Goal: Check status: Check status

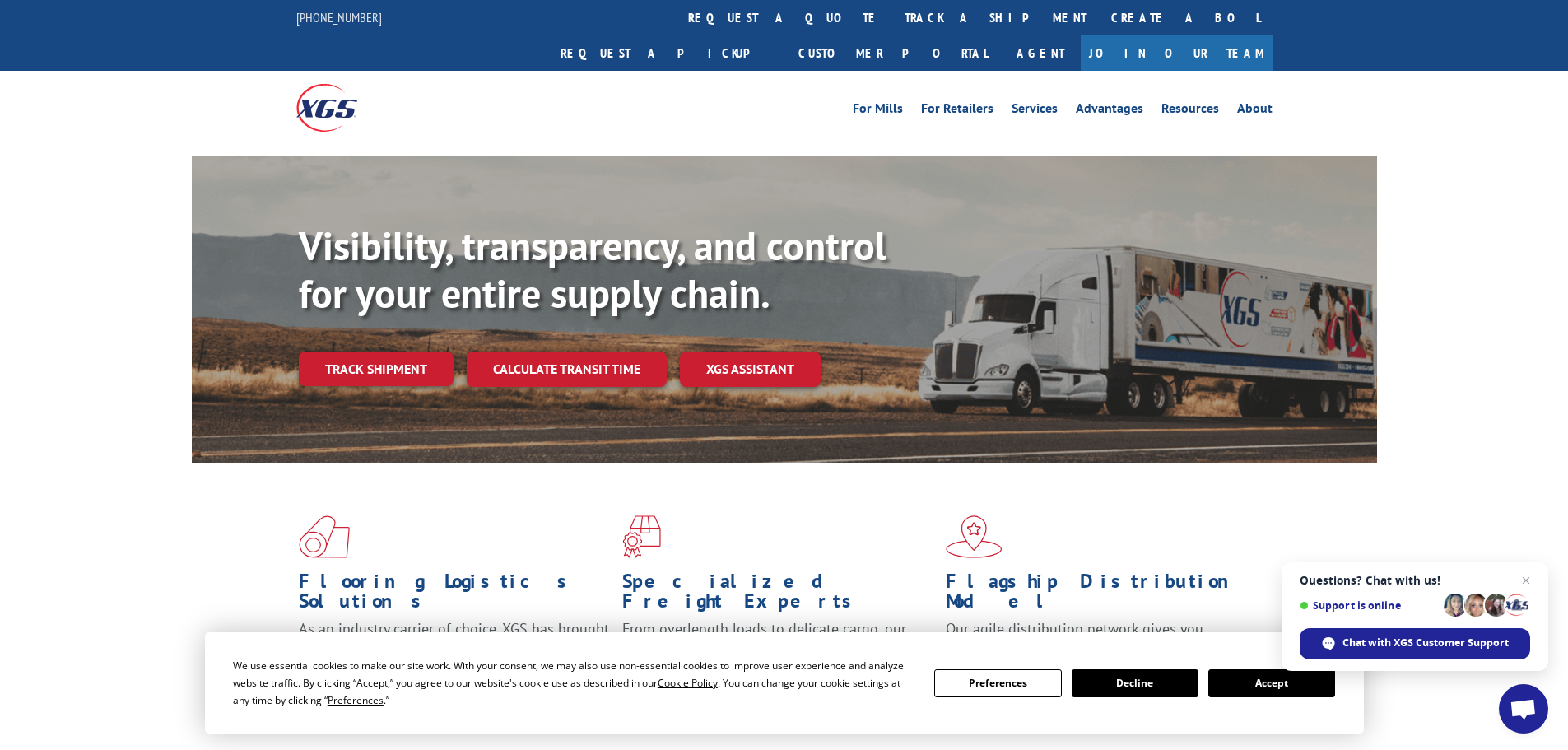
click at [892, 20] on link "track a shipment" at bounding box center [996, 17] width 207 height 36
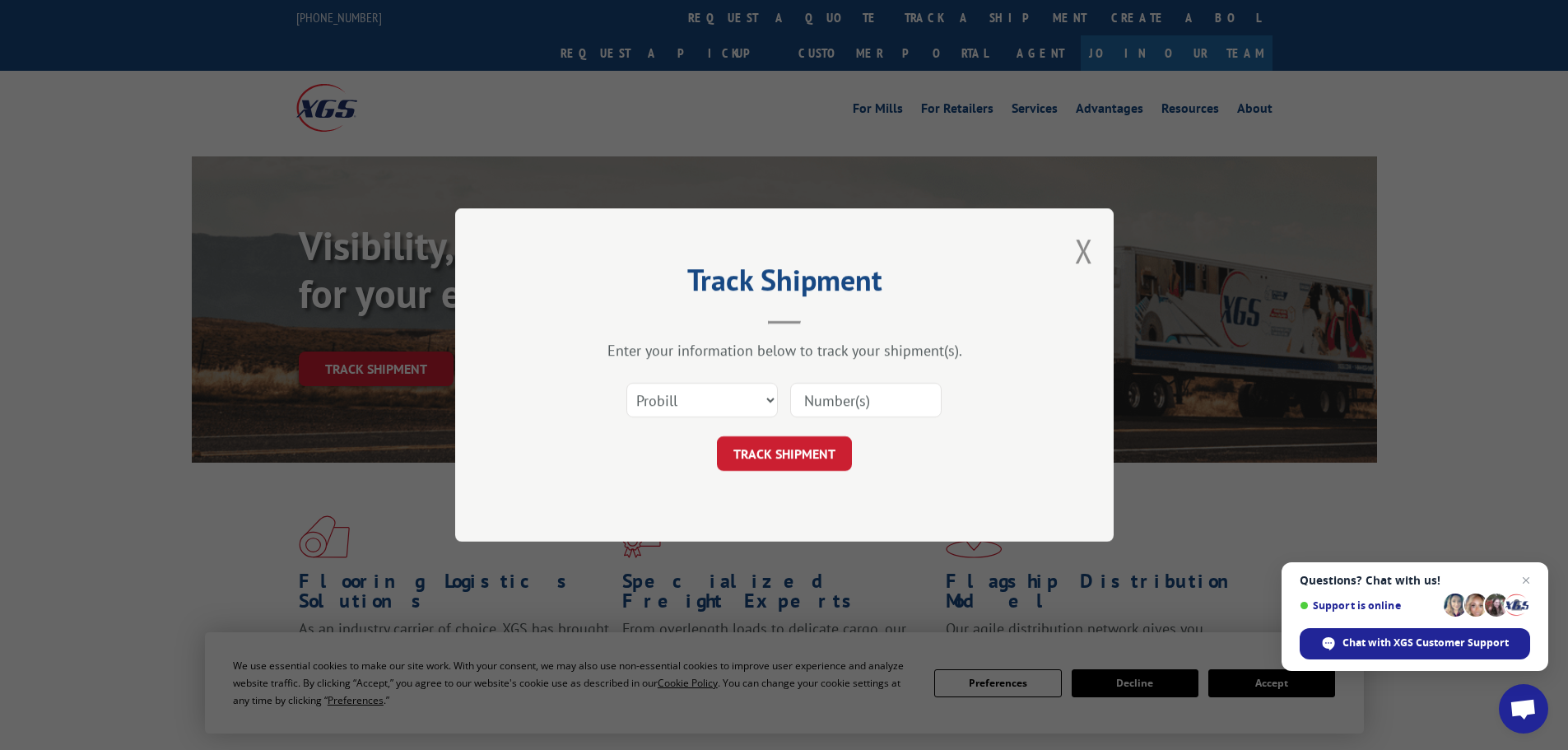
click at [813, 403] on input at bounding box center [866, 400] width 151 height 35
paste input "17640391"
type input "17640391"
click at [817, 463] on button "TRACK SHIPMENT" at bounding box center [784, 454] width 135 height 35
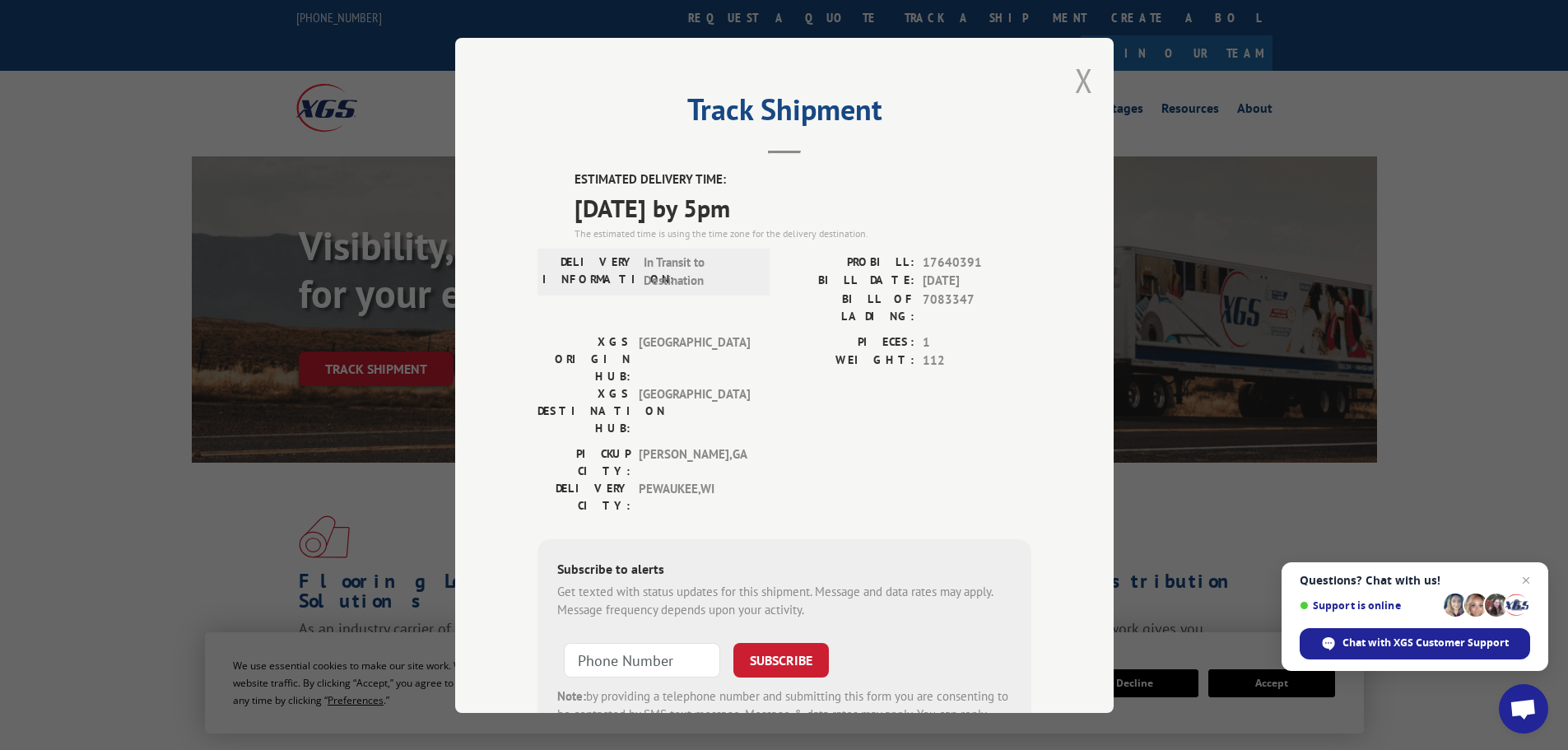
click at [1075, 70] on button "Close modal" at bounding box center [1084, 80] width 18 height 44
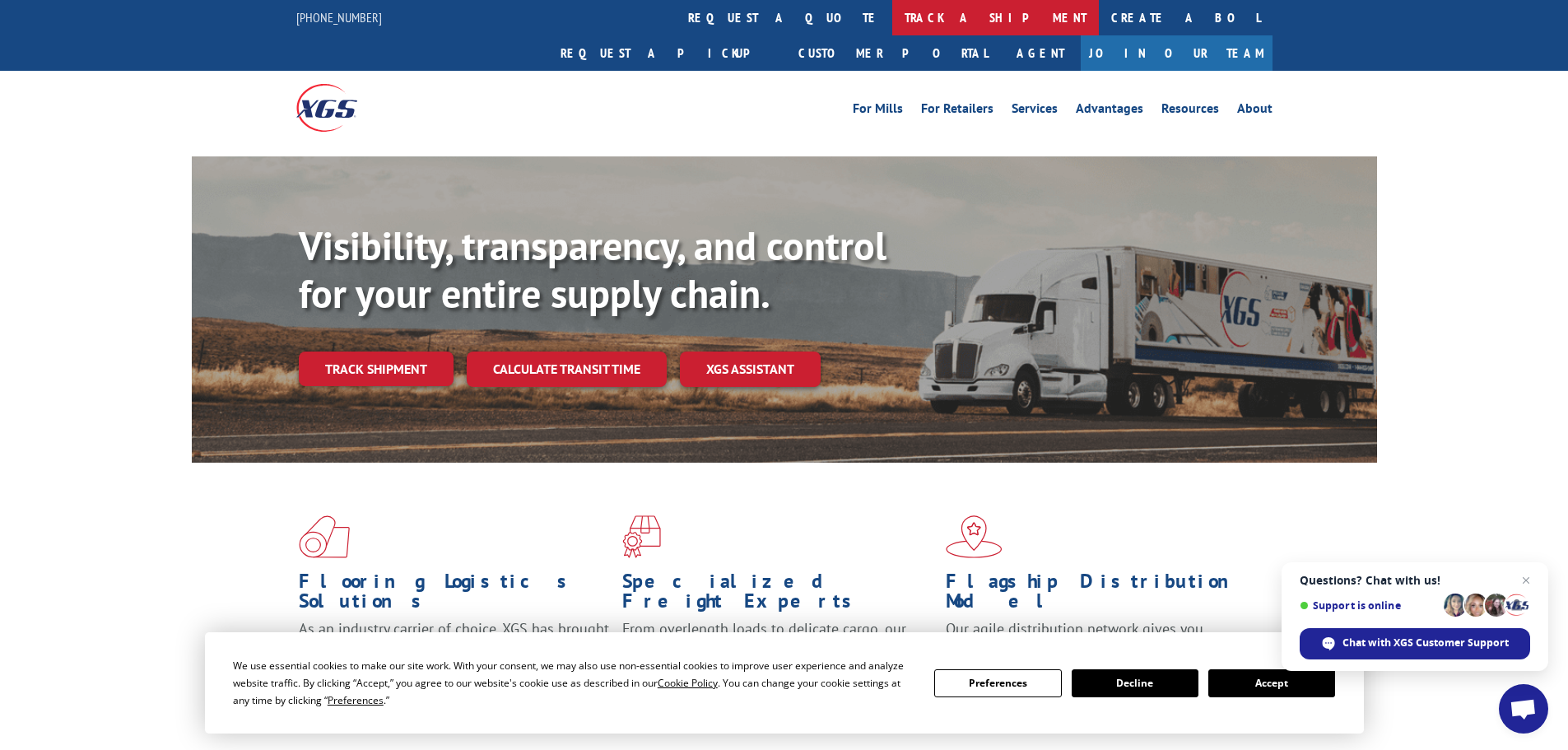
click at [892, 13] on link "track a shipment" at bounding box center [996, 17] width 207 height 36
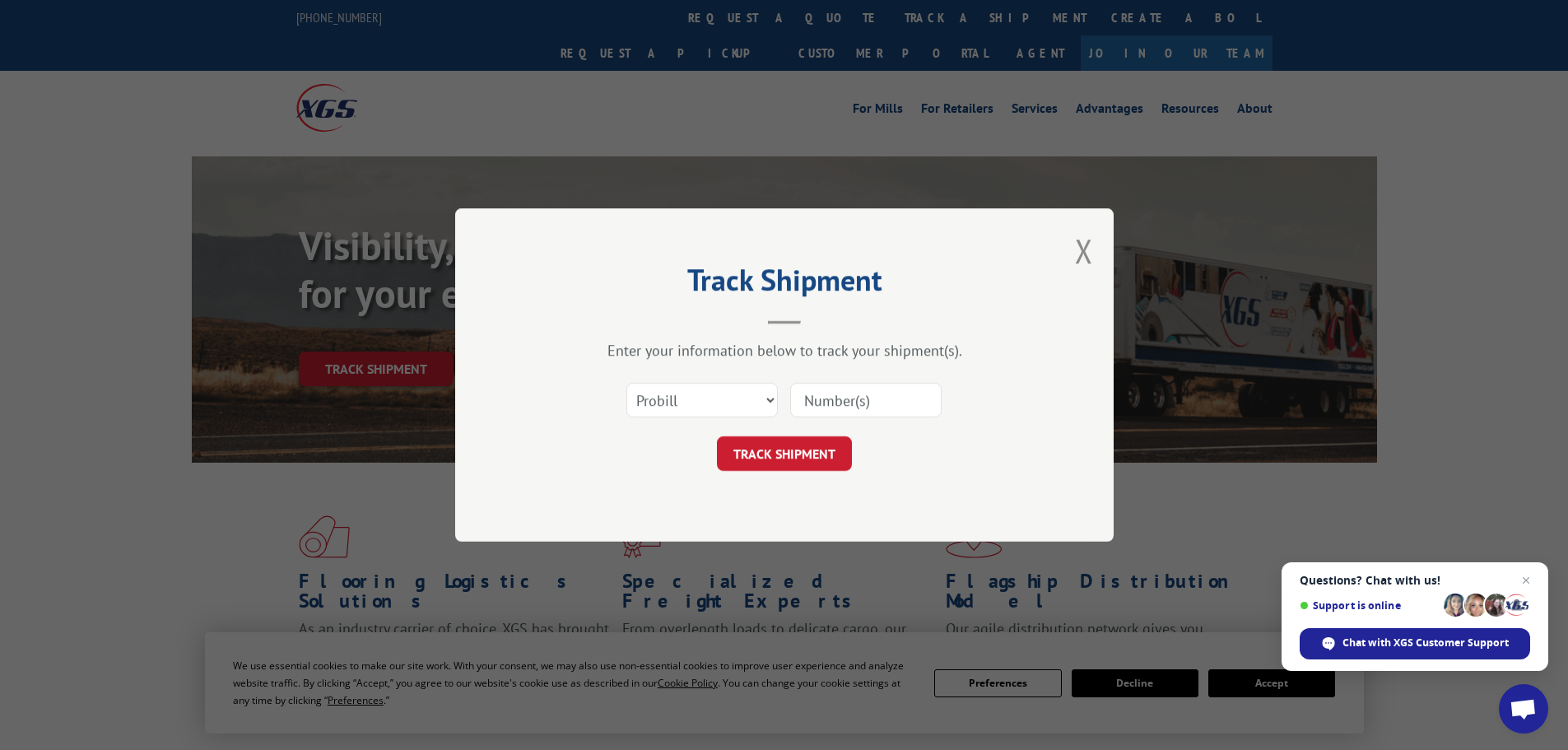
click at [828, 407] on input at bounding box center [866, 400] width 151 height 35
paste input "17481490"
type input "17481490"
click at [833, 463] on button "TRACK SHIPMENT" at bounding box center [784, 454] width 135 height 35
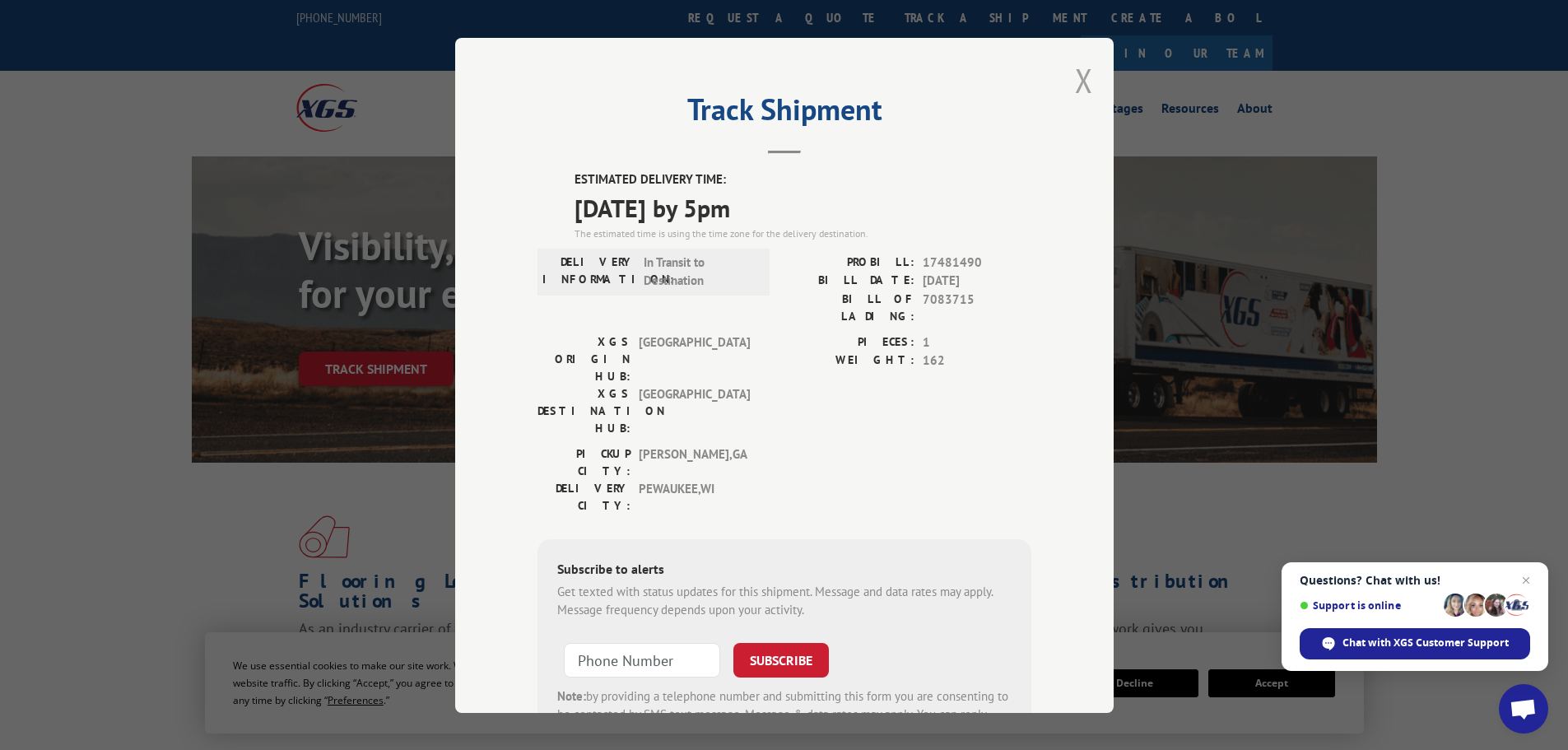
click at [1076, 90] on button "Close modal" at bounding box center [1084, 80] width 18 height 44
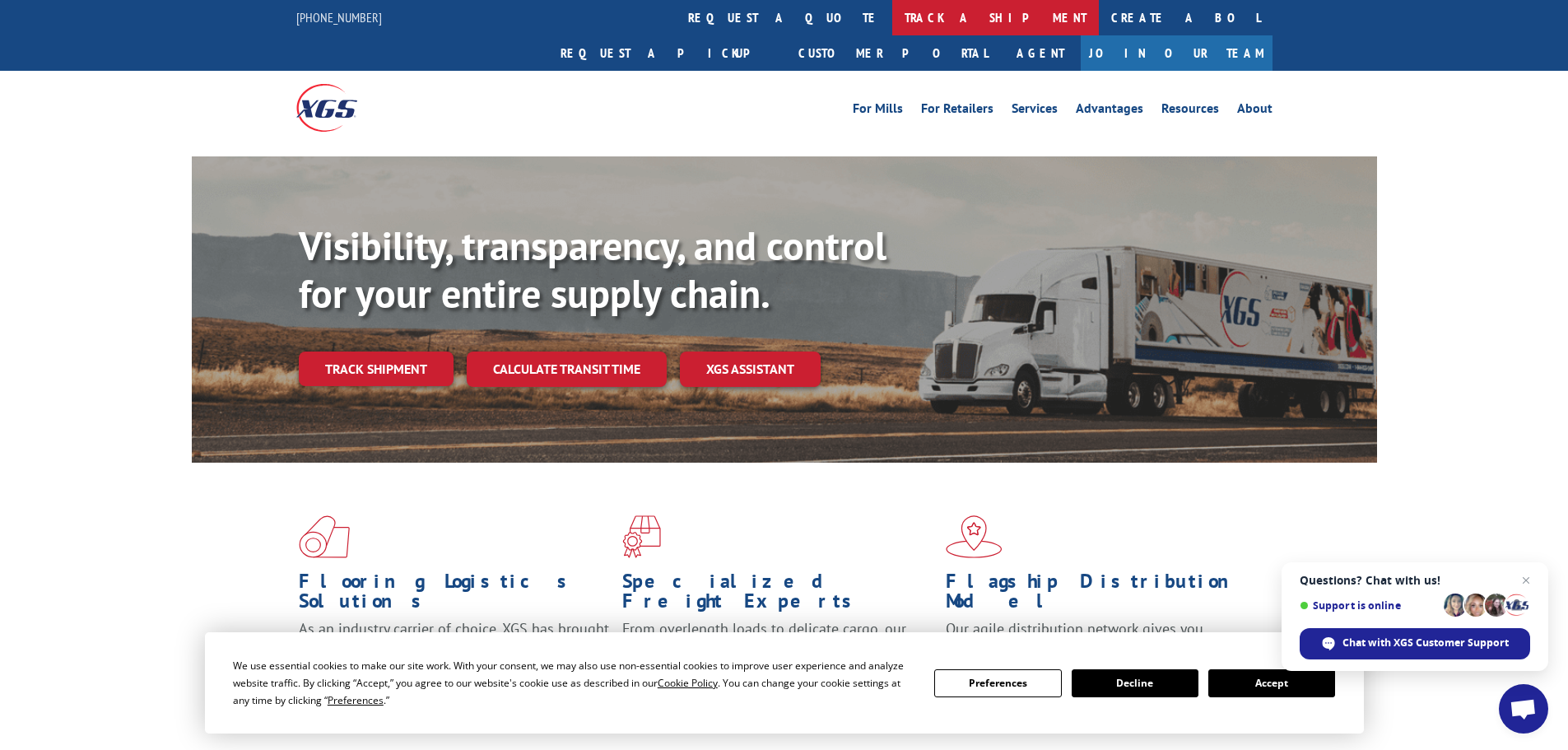
click at [892, 16] on link "track a shipment" at bounding box center [996, 17] width 207 height 36
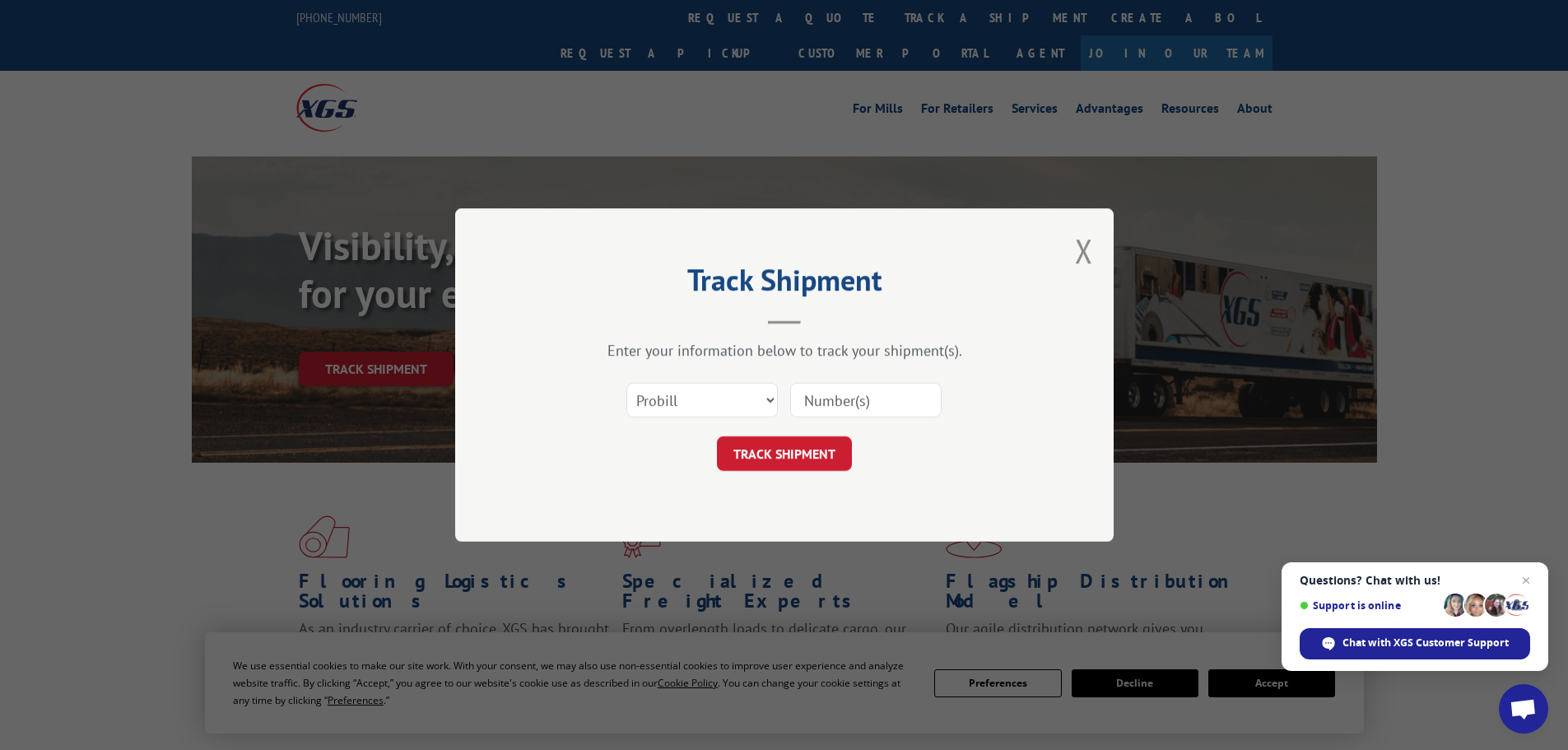
paste input "17640783"
type input "17640783"
click at [779, 470] on button "TRACK SHIPMENT" at bounding box center [784, 454] width 135 height 35
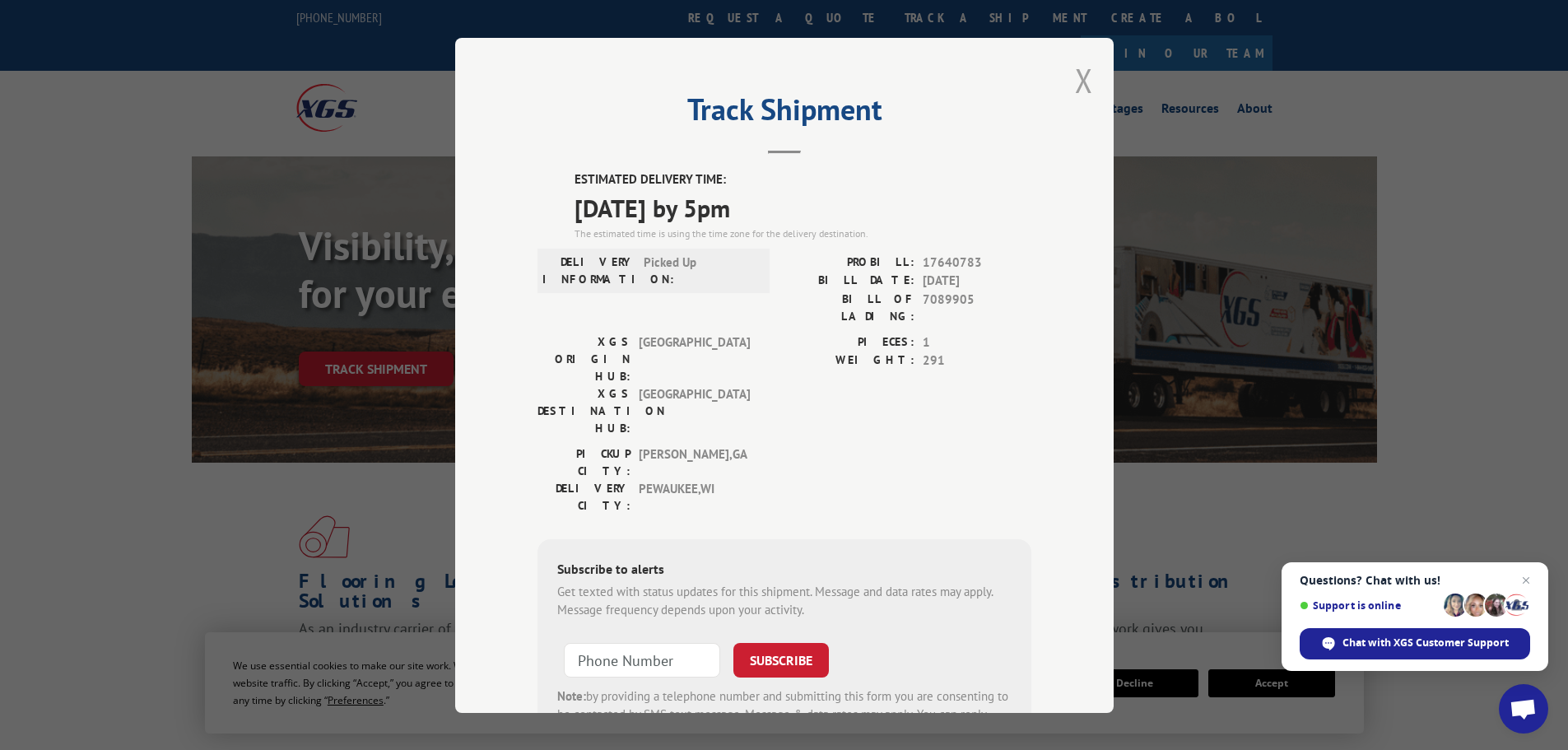
click at [1077, 79] on button "Close modal" at bounding box center [1084, 80] width 18 height 44
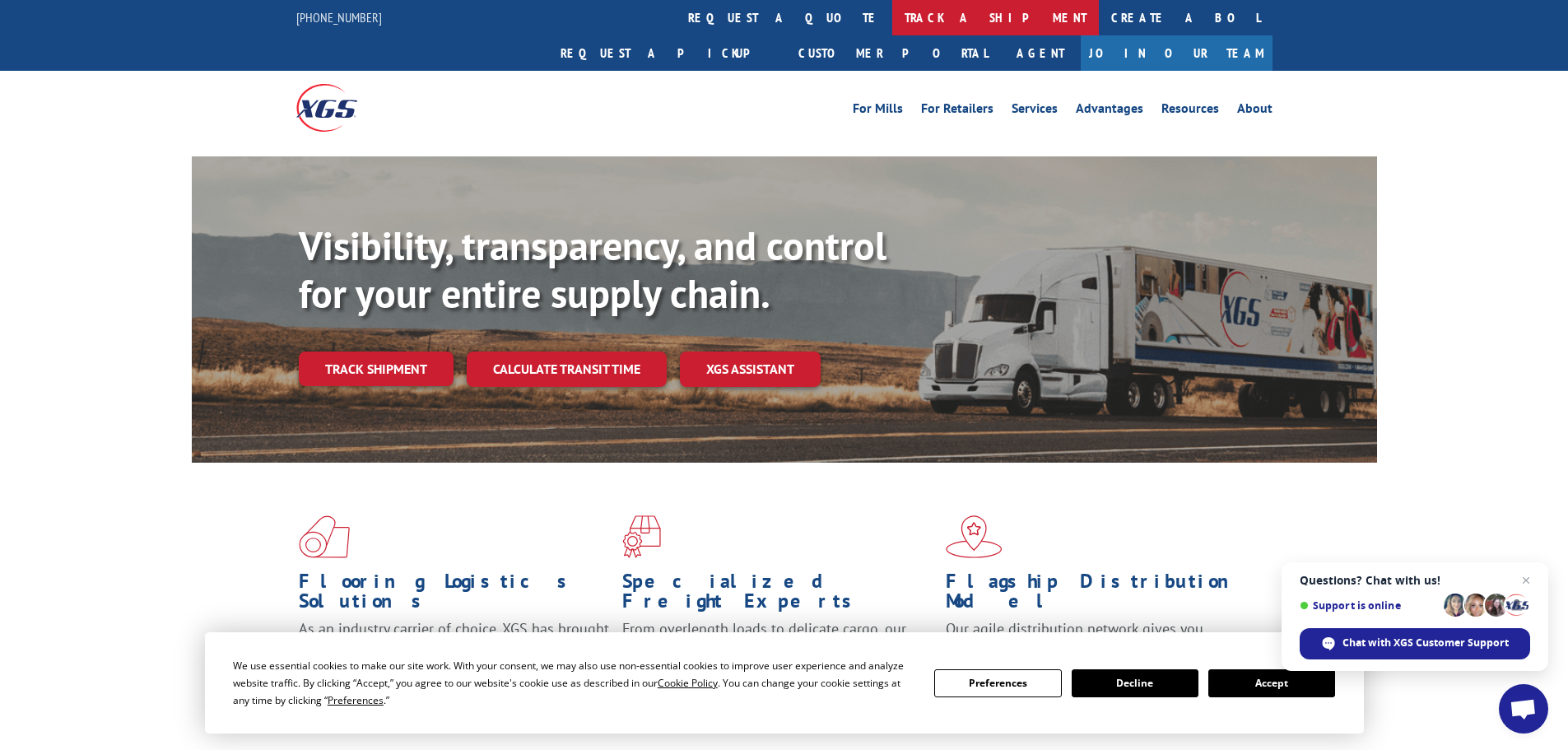
click at [892, 17] on link "track a shipment" at bounding box center [996, 17] width 207 height 36
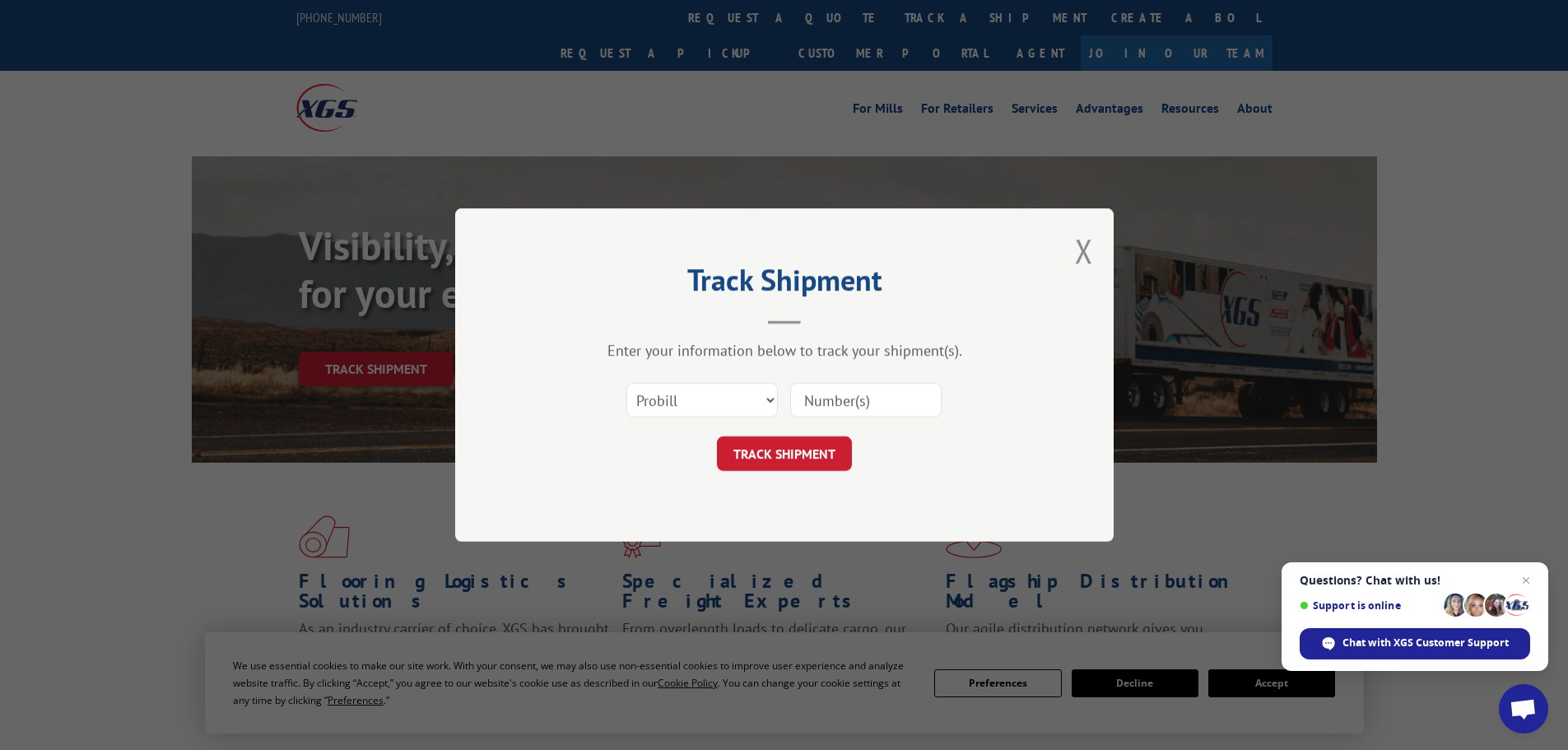
click at [856, 394] on input at bounding box center [866, 400] width 151 height 35
paste input "17482044"
type input "17482044"
click at [824, 450] on button "TRACK SHIPMENT" at bounding box center [784, 454] width 135 height 35
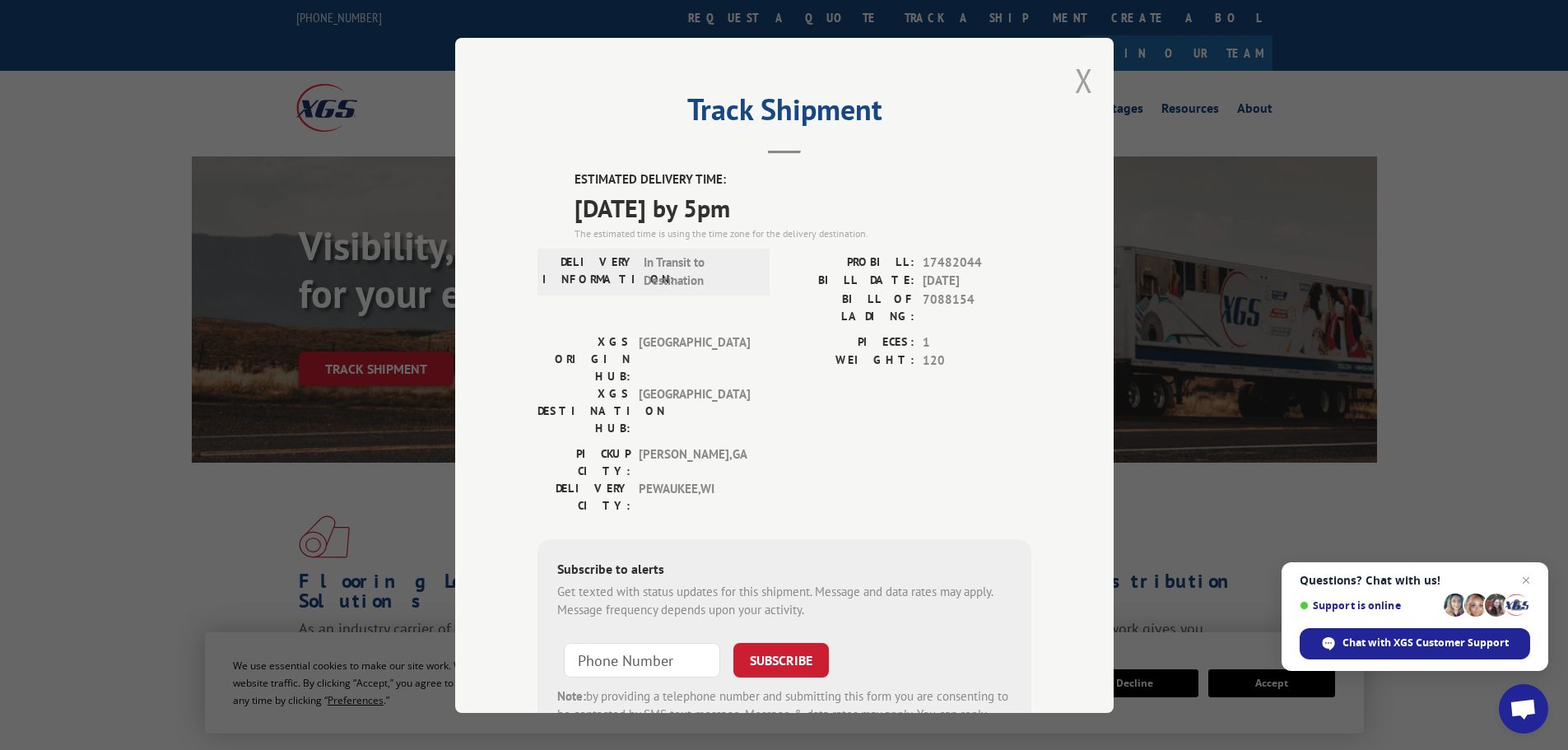
click at [1075, 84] on button "Close modal" at bounding box center [1084, 80] width 18 height 44
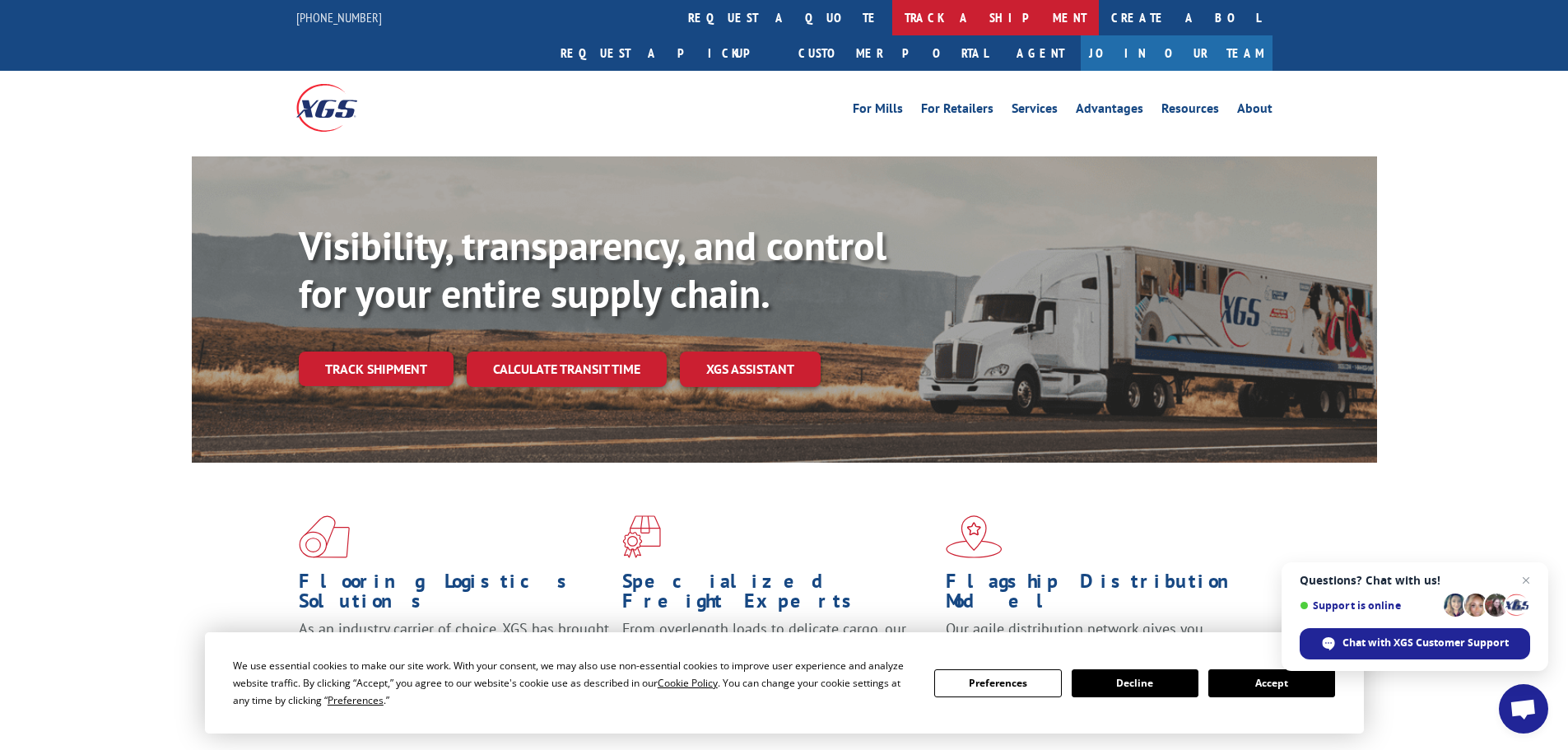
click at [892, 19] on link "track a shipment" at bounding box center [996, 17] width 207 height 36
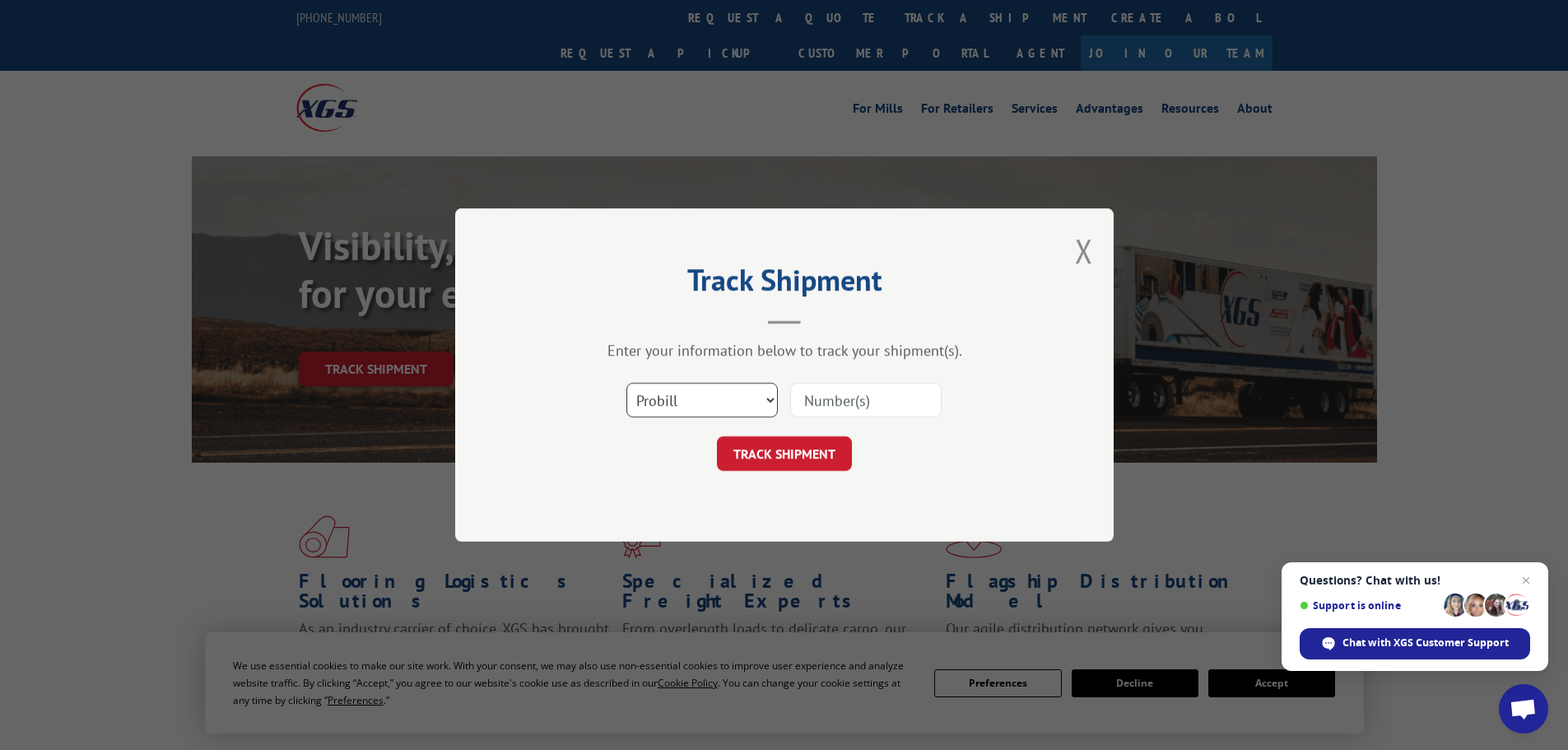
click at [732, 388] on select "Select category... Probill BOL PO" at bounding box center [702, 400] width 151 height 35
select select "po"
click at [626, 383] on select "Select category... Probill BOL PO" at bounding box center [702, 400] width 151 height 35
click at [844, 408] on input at bounding box center [866, 400] width 151 height 35
click at [906, 395] on input at bounding box center [866, 400] width 151 height 35
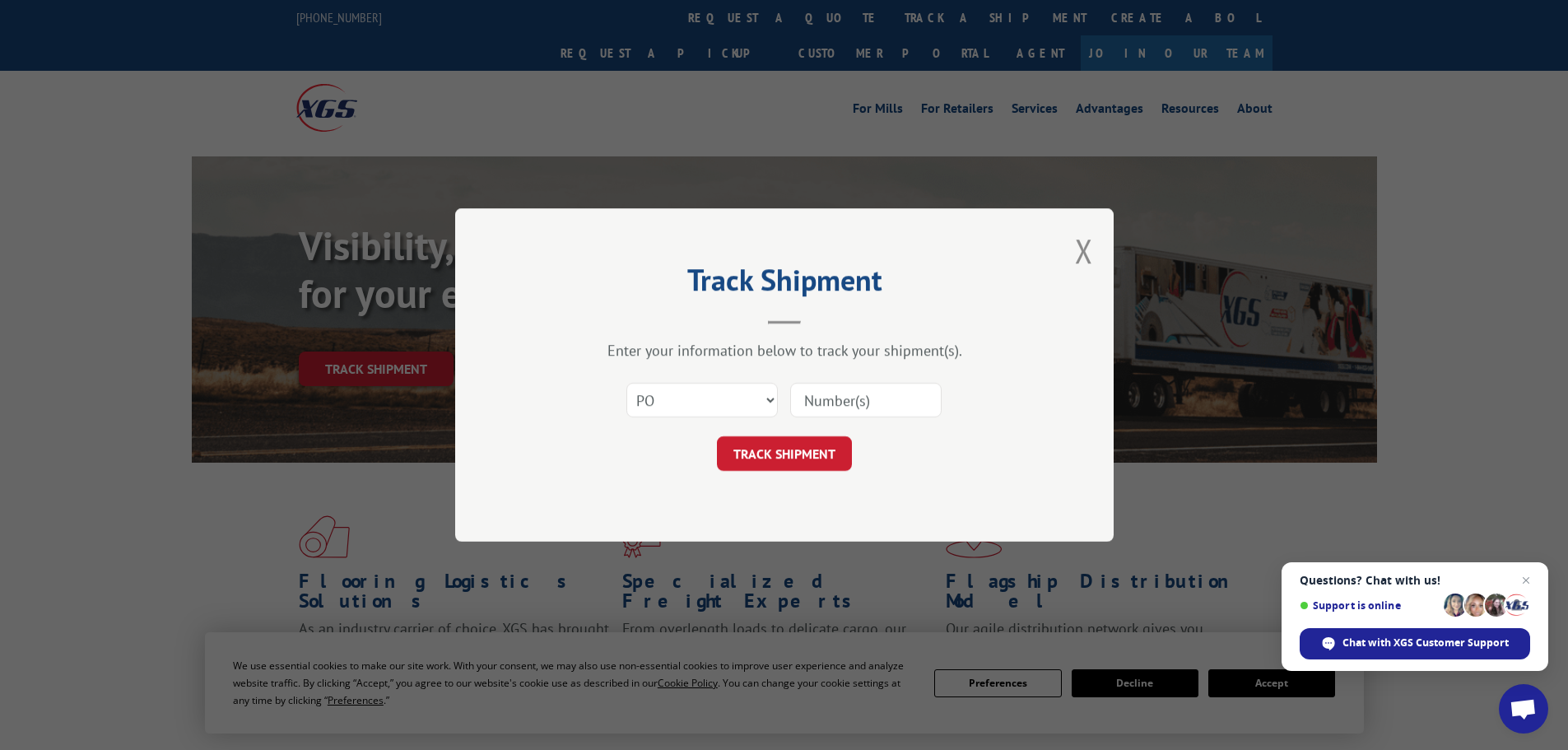
paste input "24500586"
type input "24500586"
click at [824, 447] on button "TRACK SHIPMENT" at bounding box center [784, 454] width 135 height 35
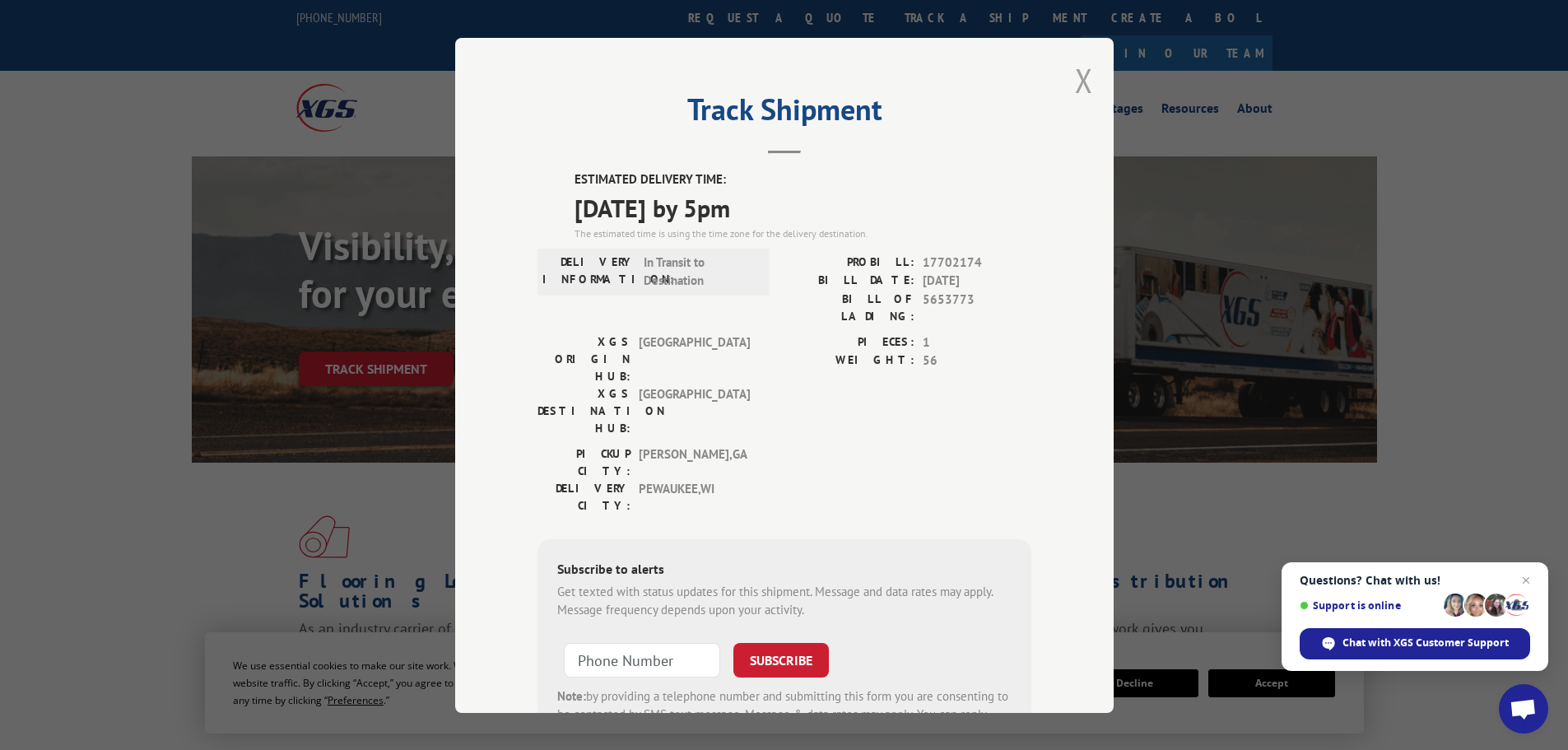
click at [1079, 89] on button "Close modal" at bounding box center [1084, 80] width 18 height 44
